Goal: Navigation & Orientation: Find specific page/section

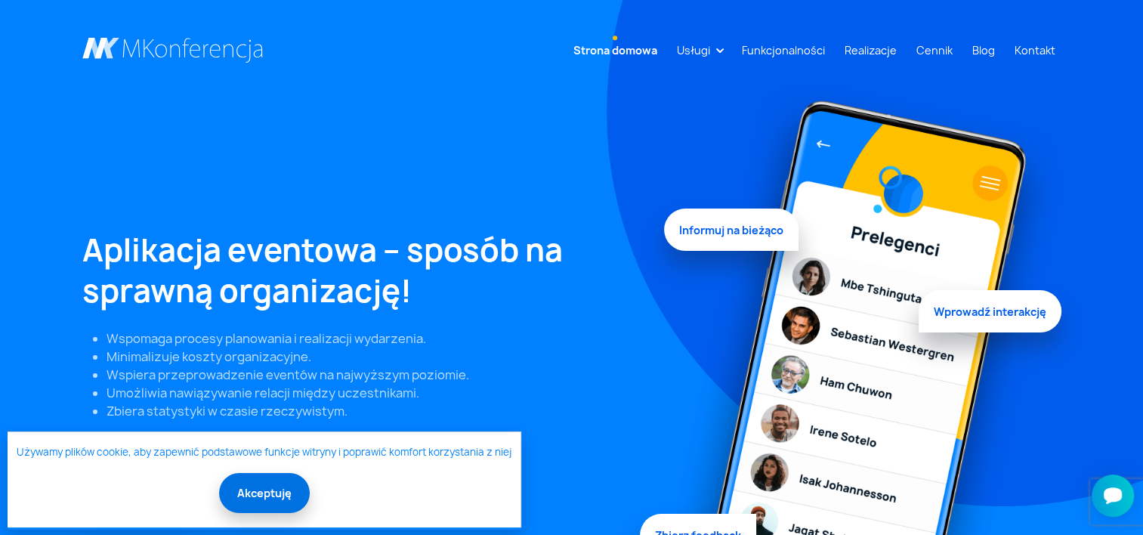
click at [280, 498] on button "Akceptuję" at bounding box center [264, 493] width 91 height 40
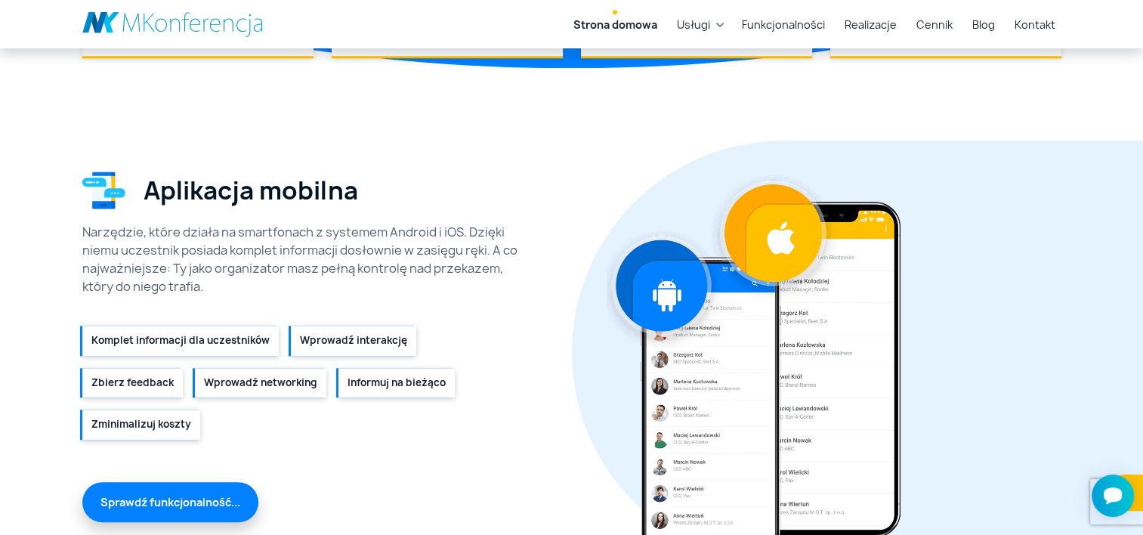
scroll to position [1544, 0]
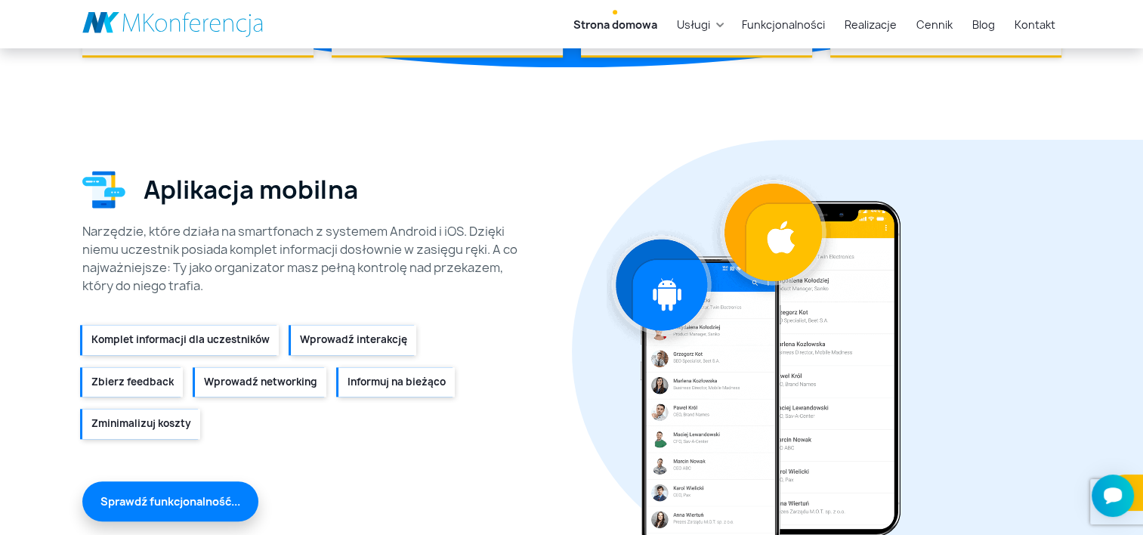
click at [247, 385] on li "Wprowadź networking" at bounding box center [260, 382] width 131 height 30
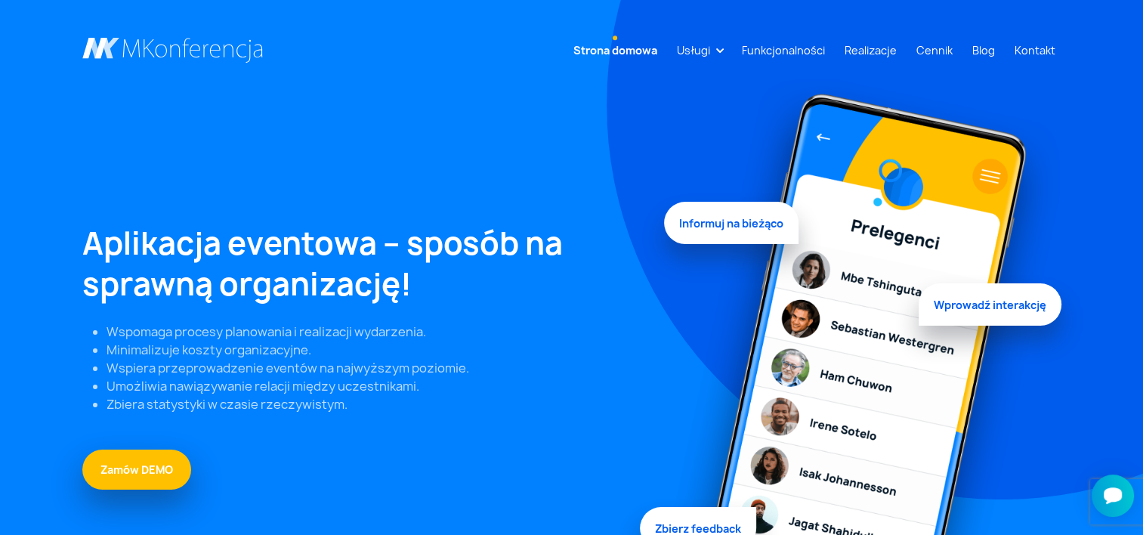
scroll to position [0, 0]
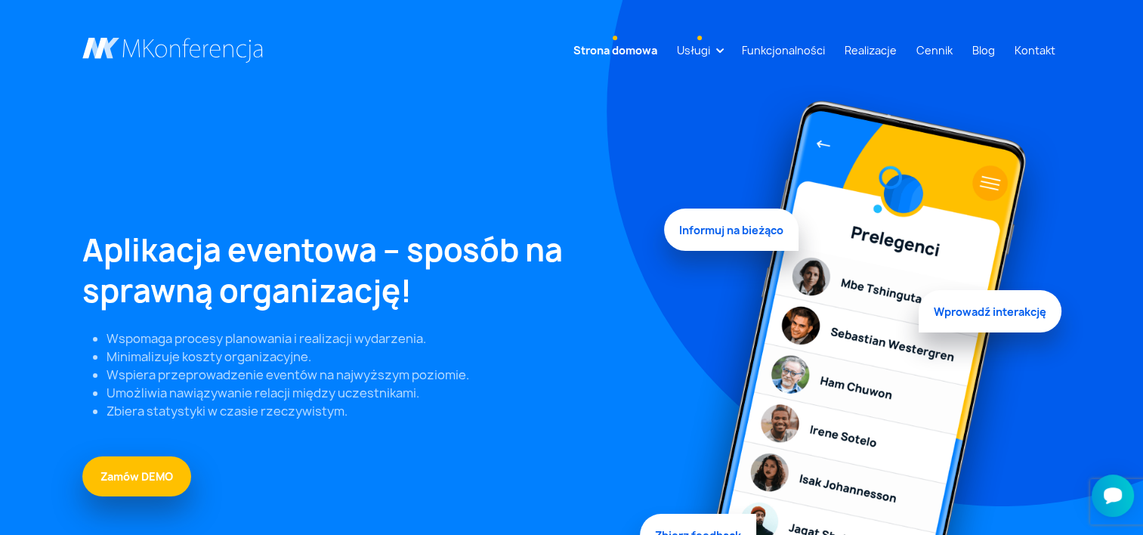
click at [699, 49] on link "Usługi" at bounding box center [693, 50] width 45 height 28
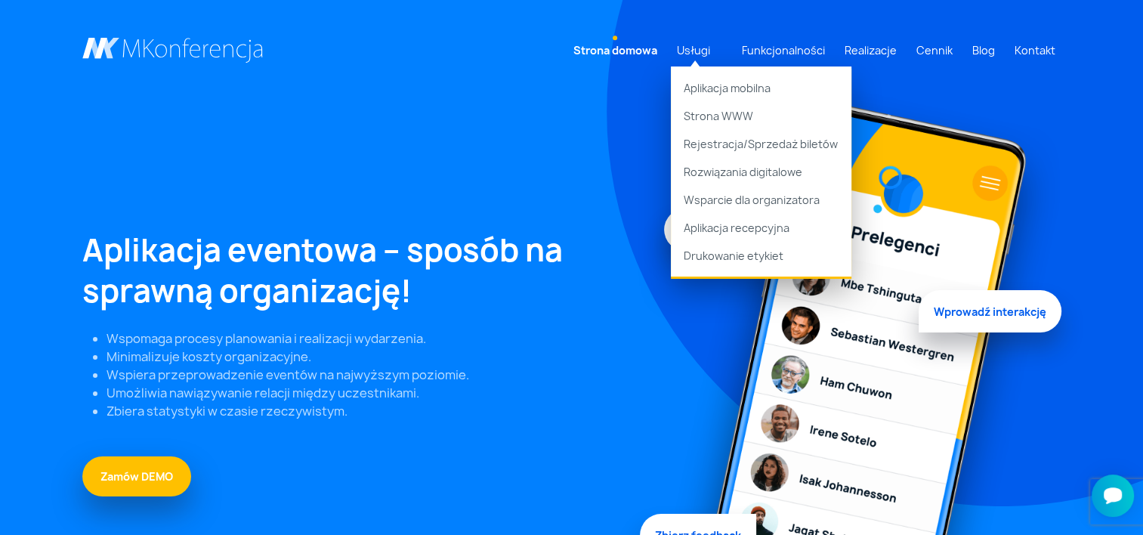
click at [614, 54] on link "Strona domowa" at bounding box center [615, 50] width 96 height 28
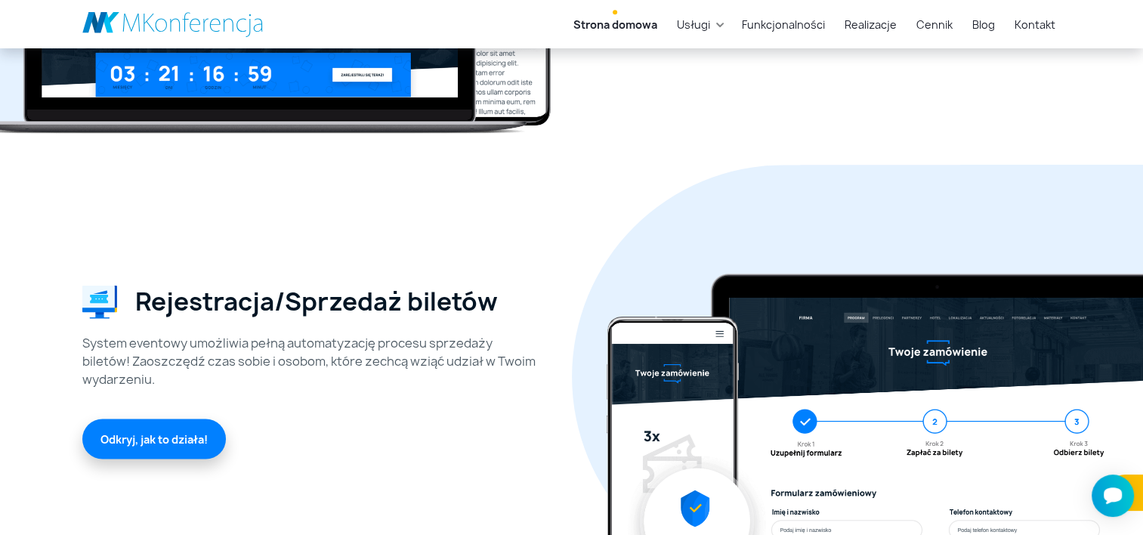
scroll to position [2439, 0]
